Goal: Task Accomplishment & Management: Manage account settings

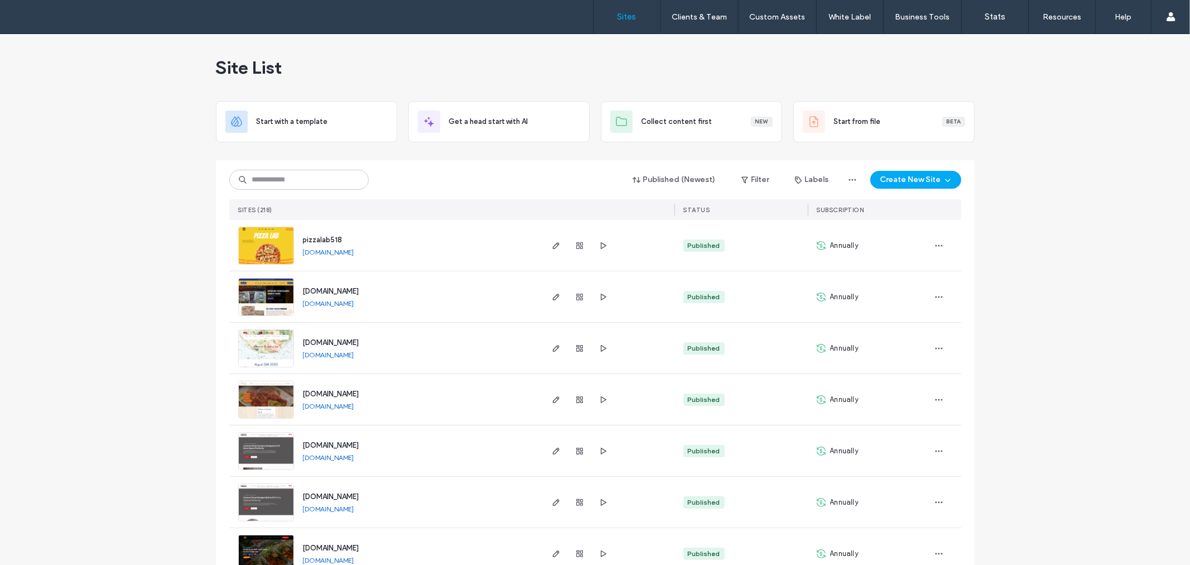
click at [354, 248] on link "[DOMAIN_NAME]" at bounding box center [328, 252] width 51 height 8
click at [552, 247] on use "button" at bounding box center [555, 245] width 7 height 7
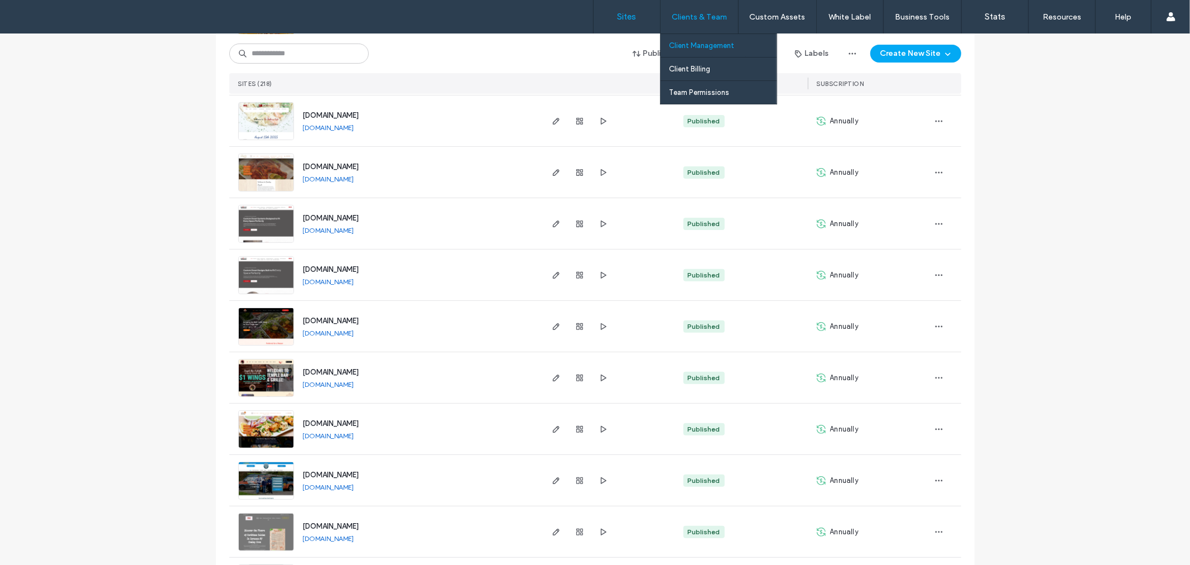
click at [705, 40] on link "Client Management" at bounding box center [723, 45] width 108 height 23
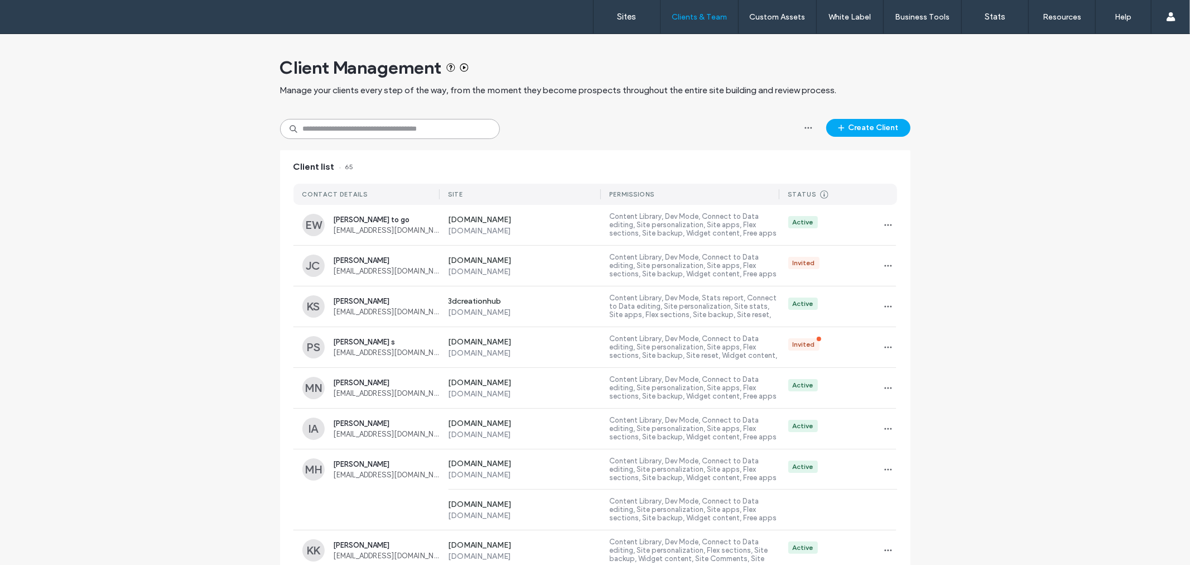
click at [406, 129] on input at bounding box center [390, 129] width 220 height 20
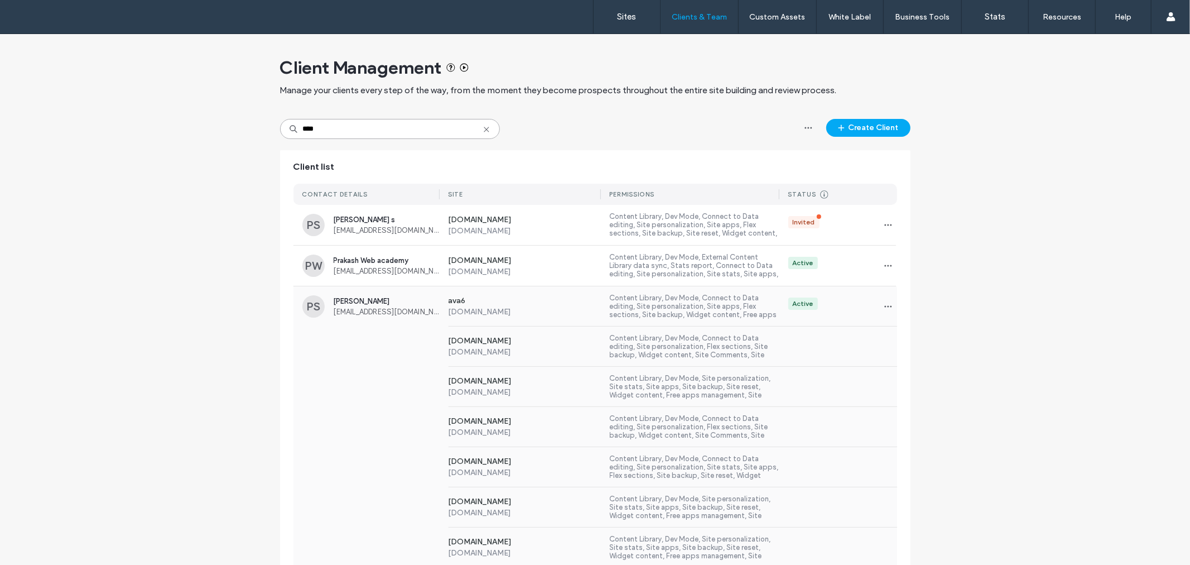
type input "****"
click at [382, 310] on span "qms.prakashsingh@gmail.com" at bounding box center [387, 311] width 106 height 8
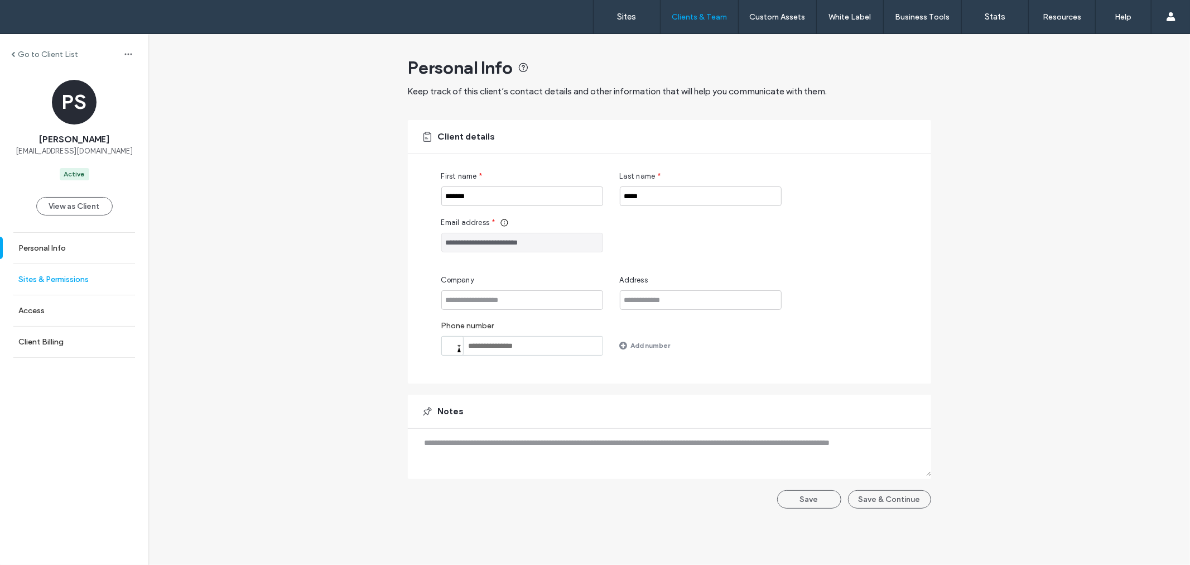
click at [75, 274] on label "Sites & Permissions" at bounding box center [53, 278] width 70 height 9
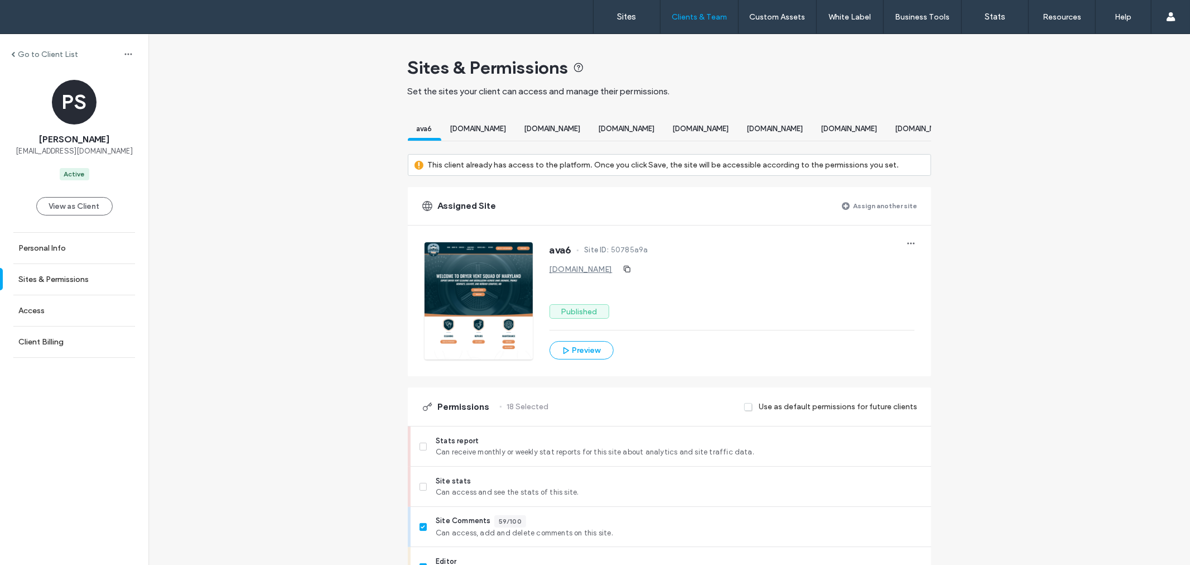
click at [893, 215] on label "Assign another site" at bounding box center [886, 206] width 64 height 20
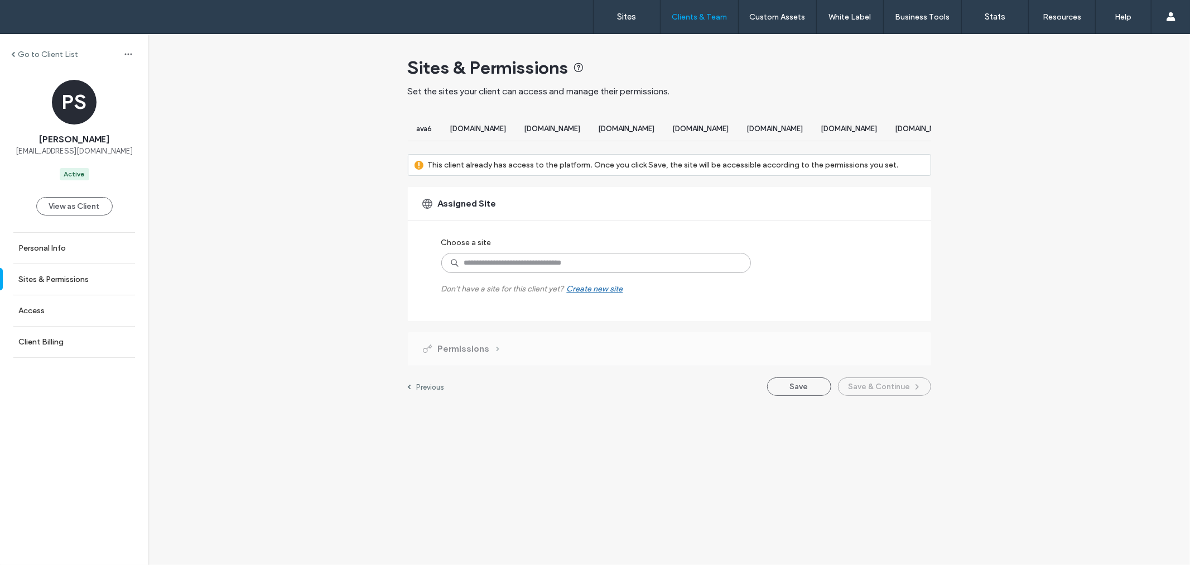
click at [654, 273] on input at bounding box center [596, 263] width 310 height 20
type input "********"
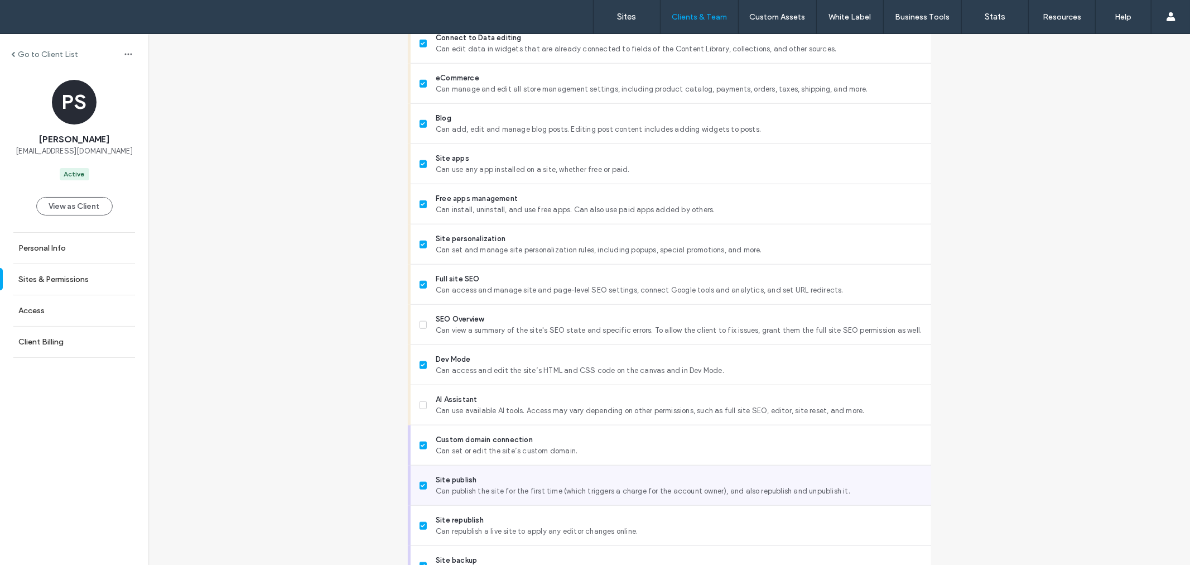
scroll to position [876, 0]
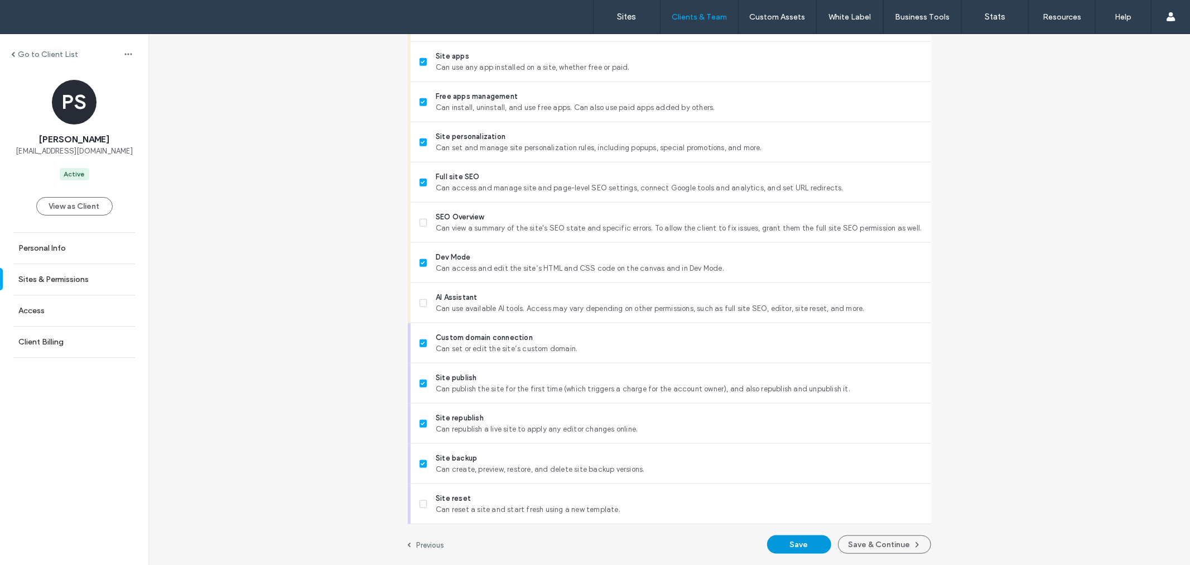
click at [800, 549] on button "Save" at bounding box center [799, 544] width 64 height 18
click at [807, 537] on button "Save" at bounding box center [799, 544] width 64 height 18
click at [624, 19] on label "Sites" at bounding box center [627, 17] width 19 height 10
